Goal: Task Accomplishment & Management: Use online tool/utility

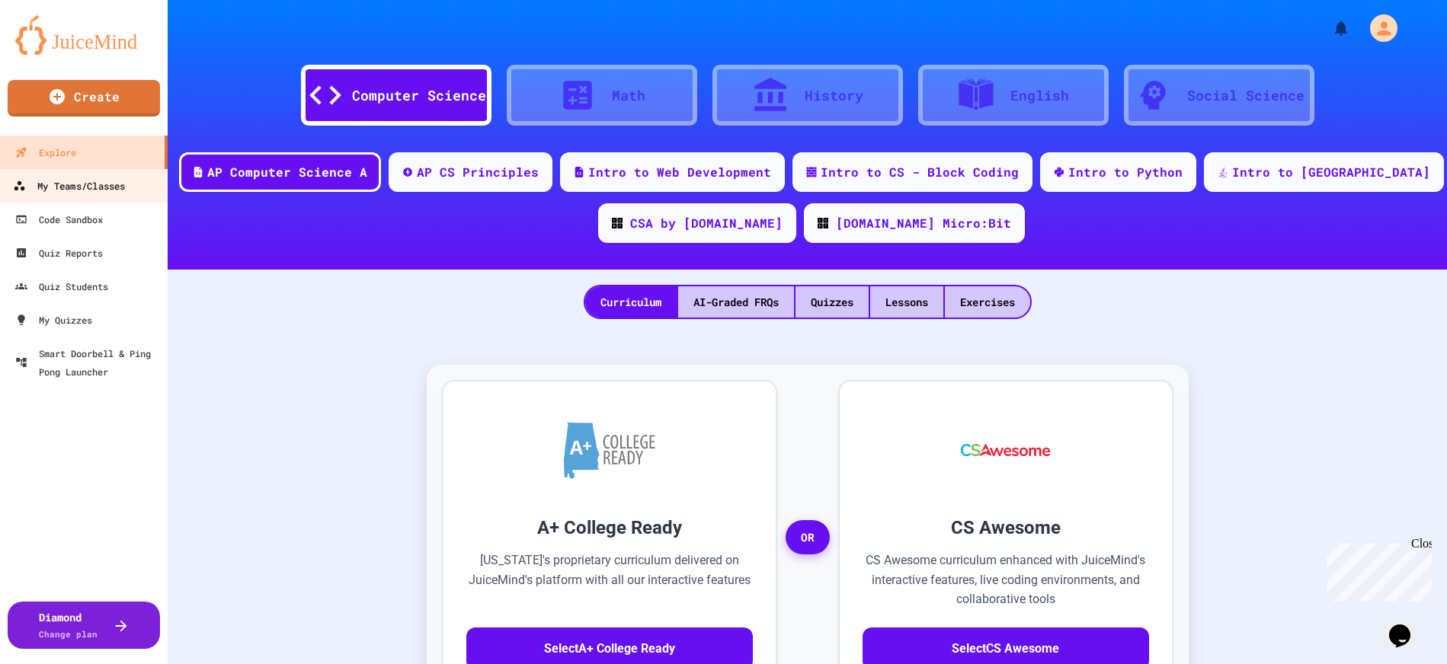
click at [53, 190] on div "My Teams/Classes" at bounding box center [69, 186] width 112 height 19
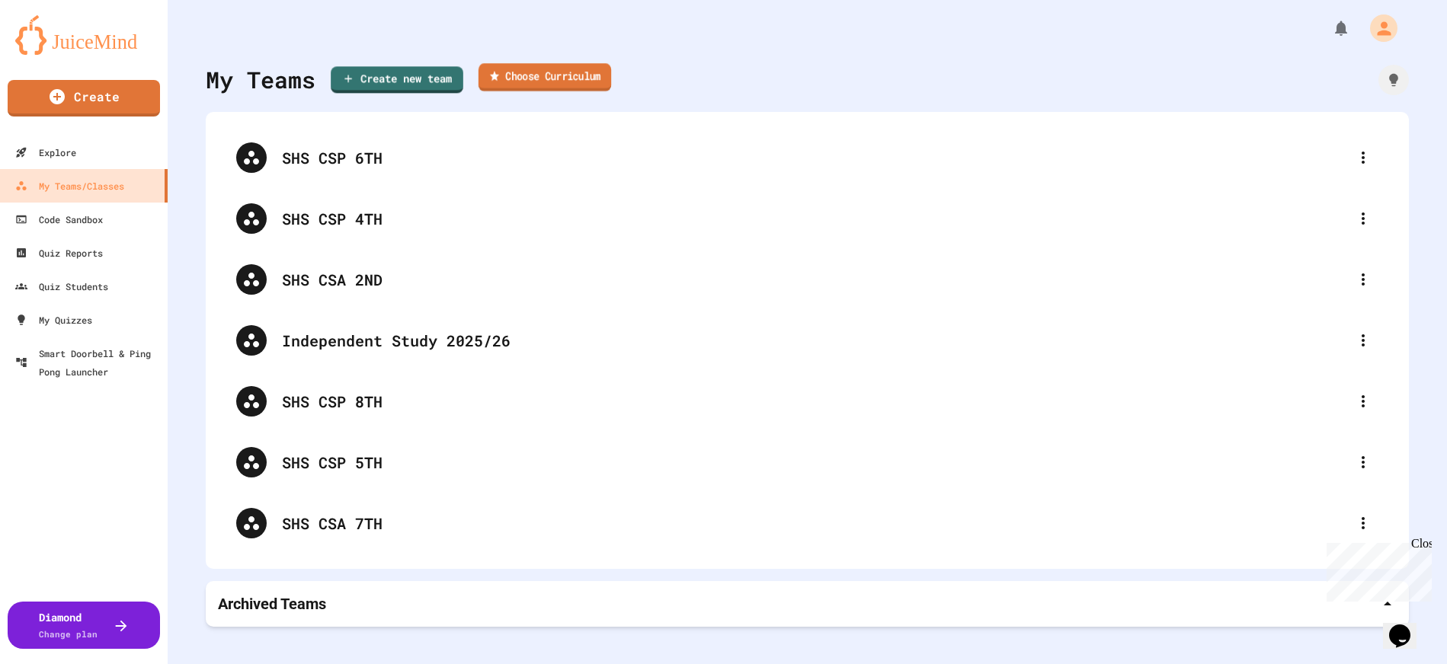
click at [555, 84] on link "Choose Curriculum" at bounding box center [544, 77] width 133 height 28
